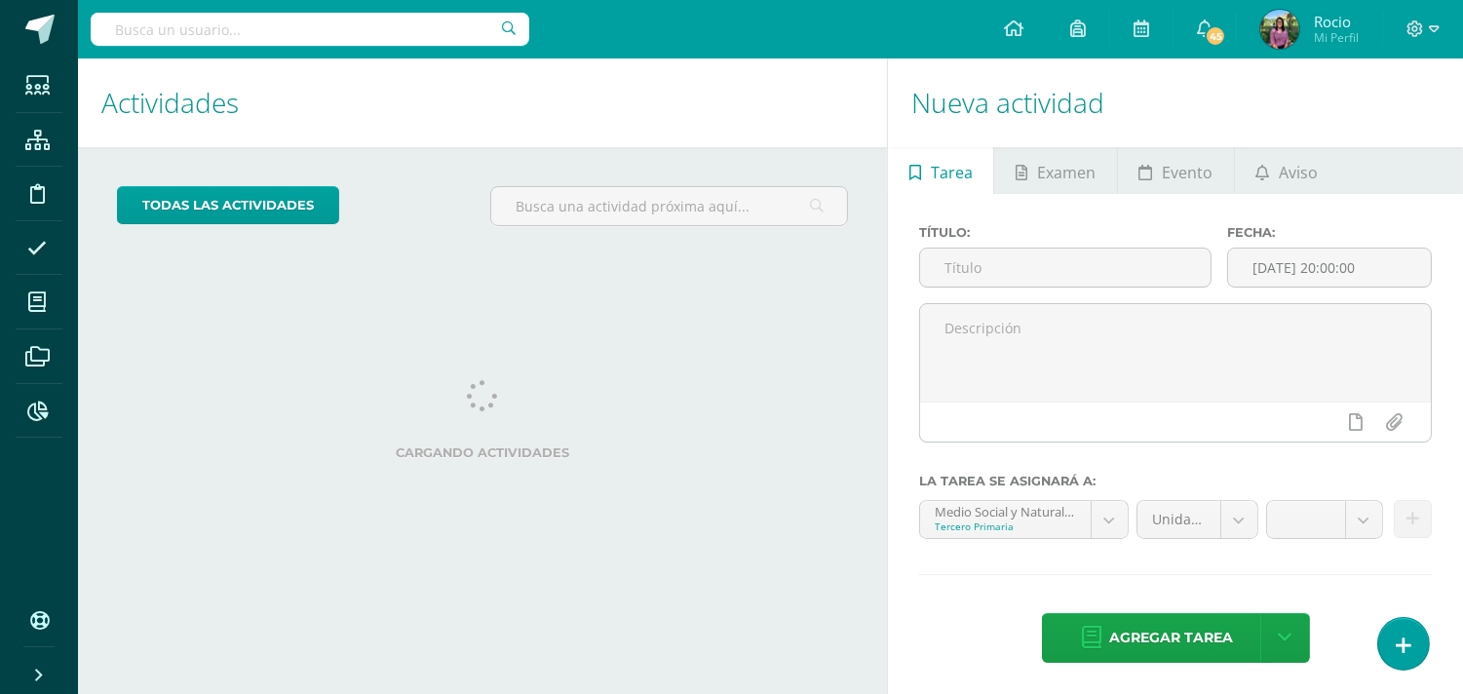
click at [128, 26] on input "text" at bounding box center [310, 29] width 439 height 33
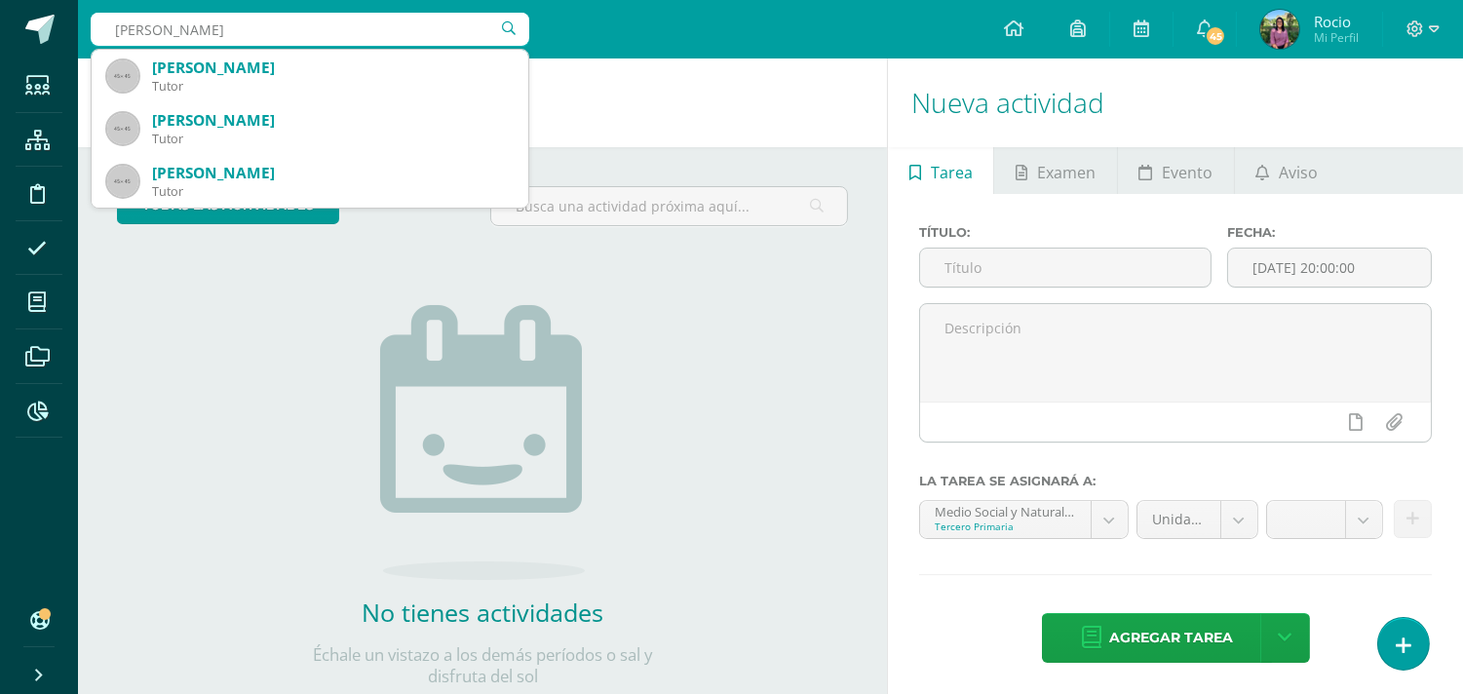
type input "[PERSON_NAME]"
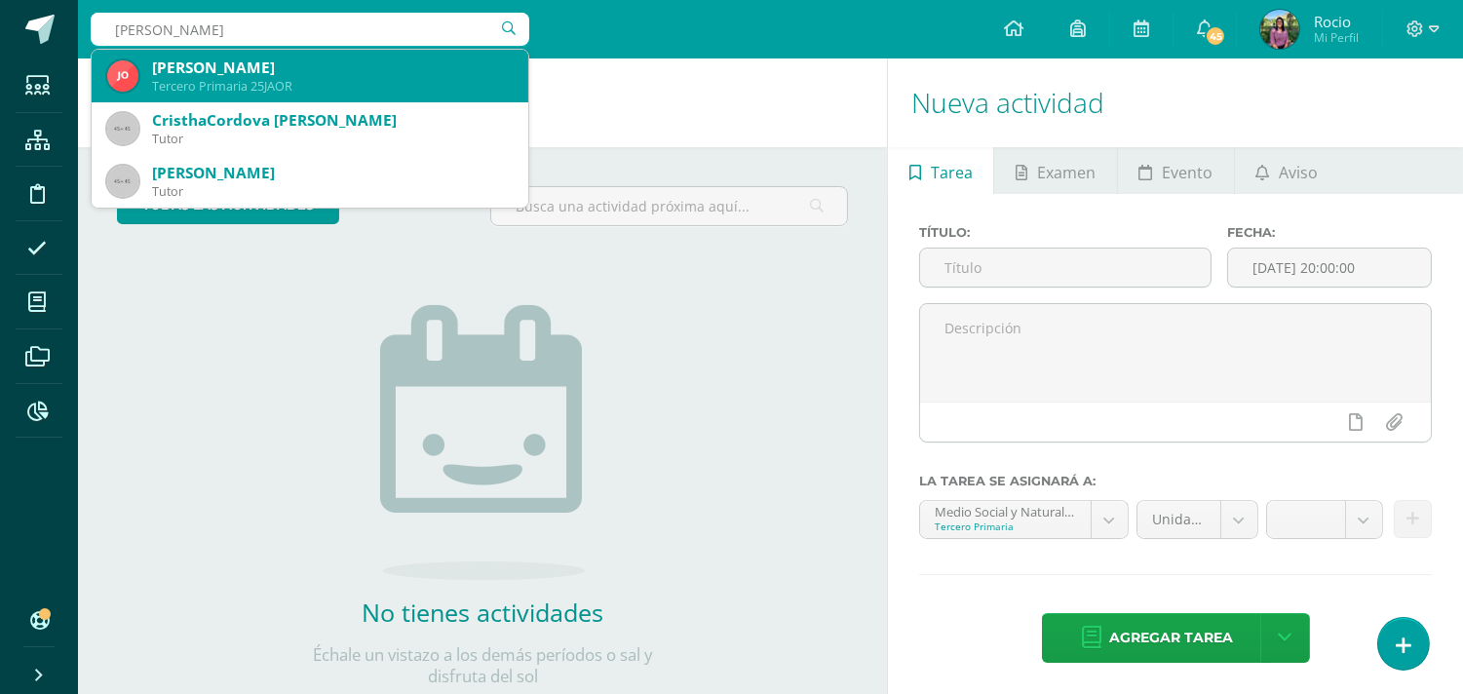
click at [231, 84] on div "Tercero Primaria 25JAOR" at bounding box center [332, 86] width 361 height 17
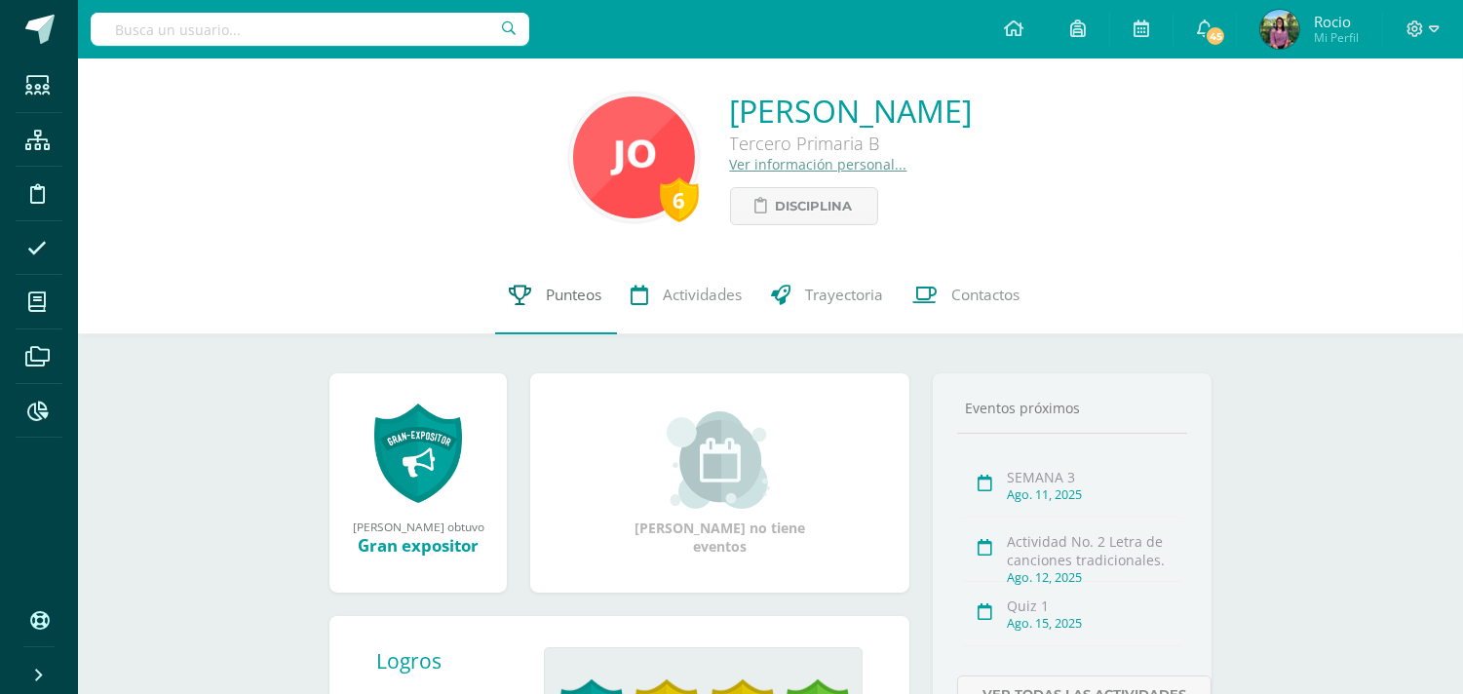
click at [552, 304] on span "Punteos" at bounding box center [575, 295] width 56 height 20
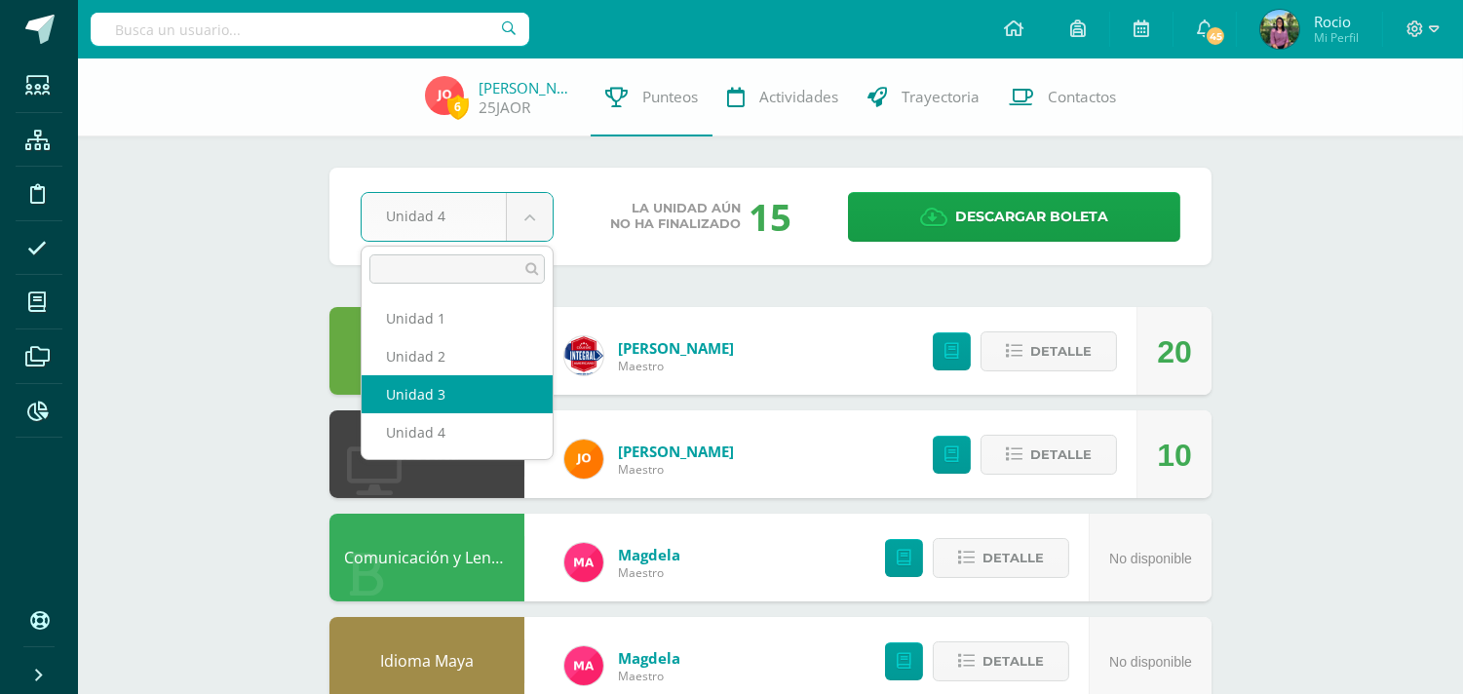
select select "Unidad 3"
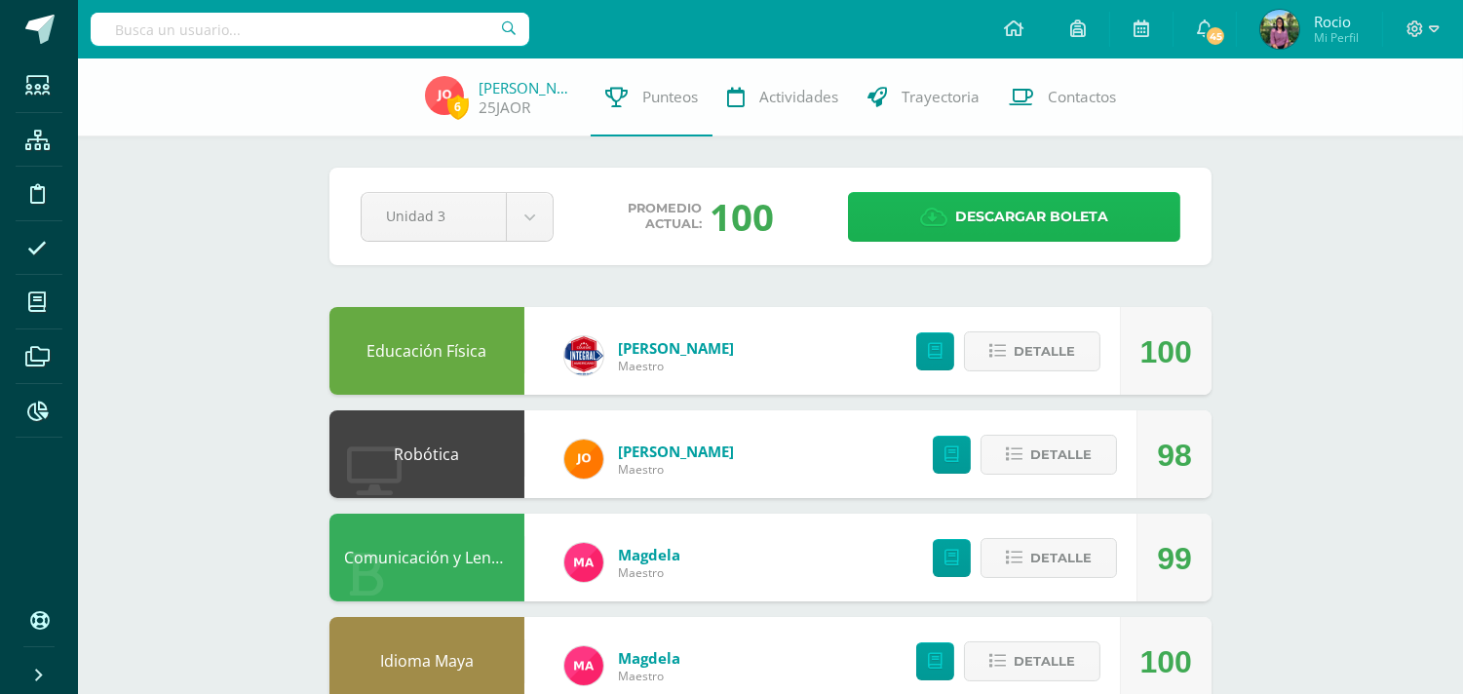
click at [981, 213] on span "Descargar boleta" at bounding box center [1031, 217] width 153 height 48
